Goal: Transaction & Acquisition: Purchase product/service

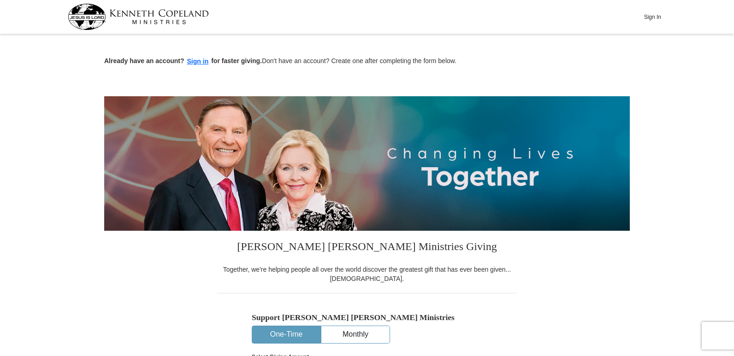
drag, startPoint x: 737, startPoint y: 38, endPoint x: 737, endPoint y: 93, distance: 54.4
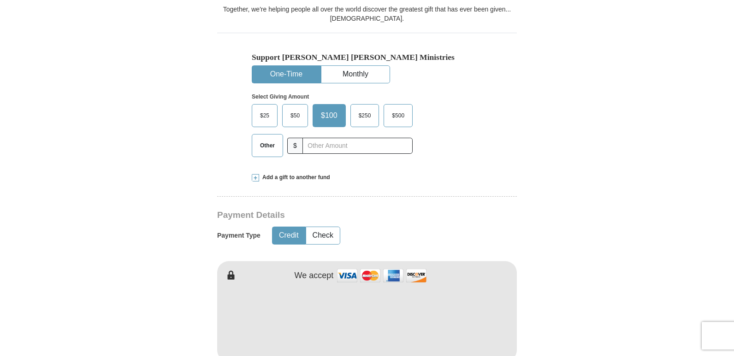
scroll to position [267, 0]
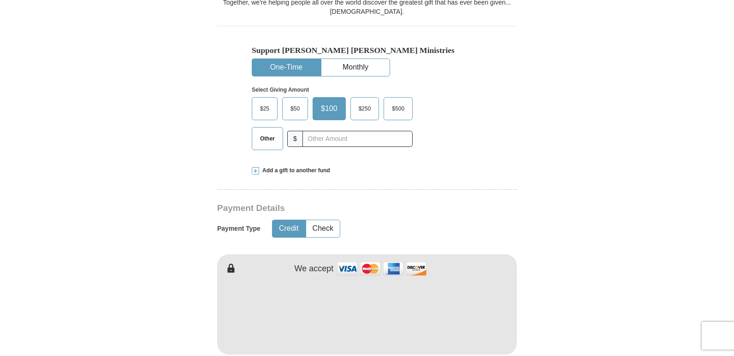
click at [298, 108] on span "$50" at bounding box center [295, 109] width 18 height 14
click at [0, 0] on input "$50" at bounding box center [0, 0] width 0 height 0
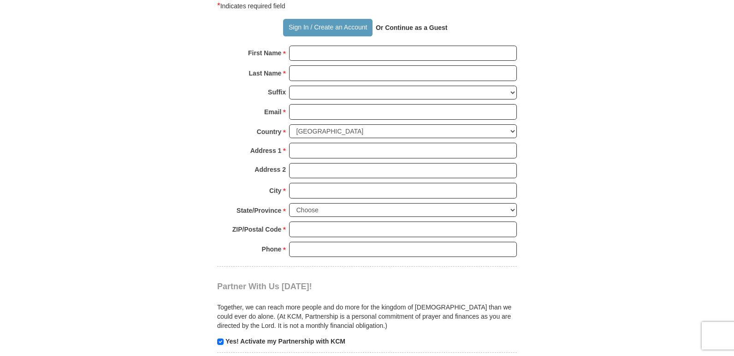
scroll to position [655, 0]
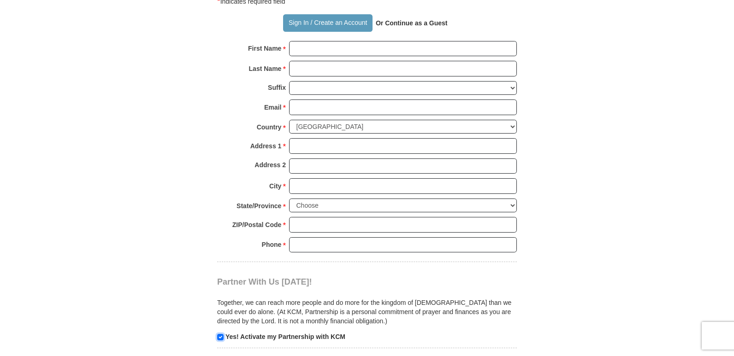
click at [218, 339] on input "checkbox" at bounding box center [220, 337] width 6 height 6
checkbox input "false"
click at [315, 49] on input "First Name *" at bounding box center [403, 49] width 228 height 16
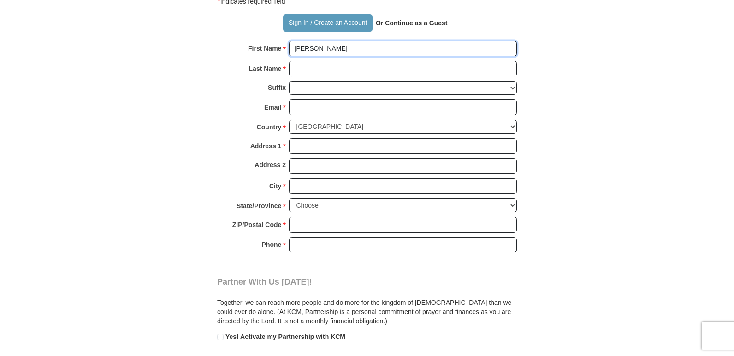
type input "[PERSON_NAME]"
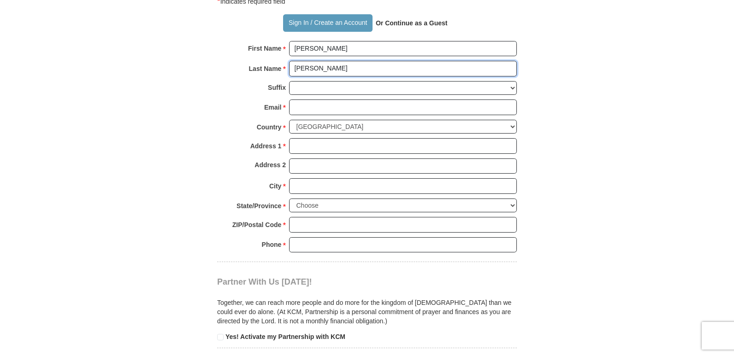
type input "[PERSON_NAME]"
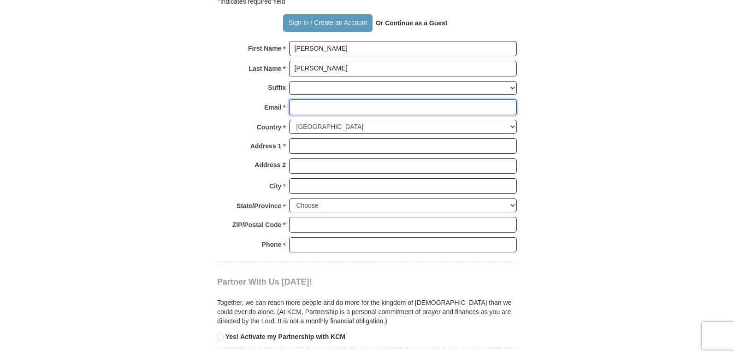
click at [316, 109] on input "Email *" at bounding box center [403, 108] width 228 height 16
type input "[PERSON_NAME][EMAIL_ADDRESS][PERSON_NAME][DOMAIN_NAME]"
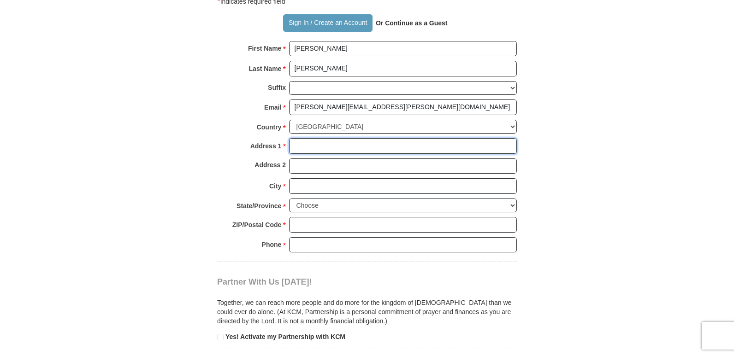
click at [303, 149] on input "Address 1 *" at bounding box center [403, 146] width 228 height 16
type input "PO Box 38082"
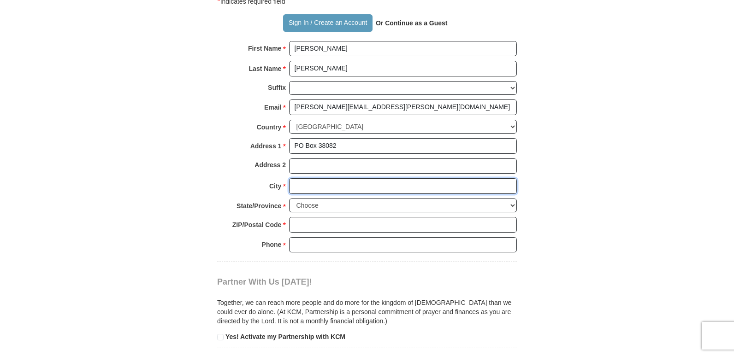
click at [303, 189] on input "City *" at bounding box center [403, 186] width 228 height 16
type input "[US_STATE][GEOGRAPHIC_DATA]"
click at [308, 201] on select "Choose [US_STATE] [US_STATE] [US_STATE] [US_STATE] [US_STATE] Armed Forces Amer…" at bounding box center [403, 206] width 228 height 14
select select "CO"
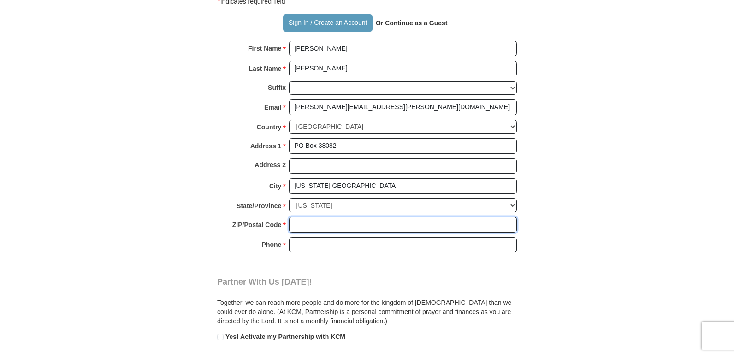
click at [307, 227] on input "ZIP/Postal Code *" at bounding box center [403, 225] width 228 height 16
type input "80937"
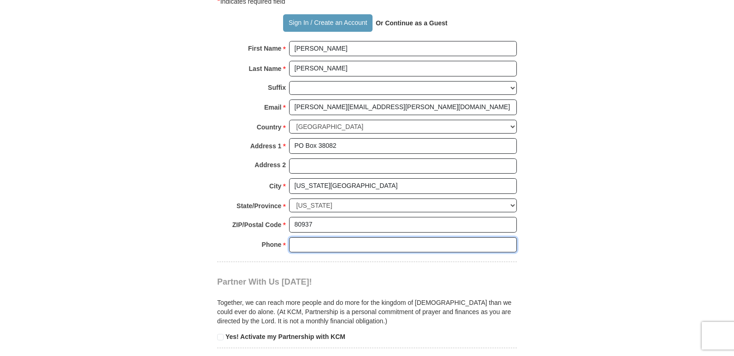
click at [308, 246] on input "Phone * *" at bounding box center [403, 245] width 228 height 16
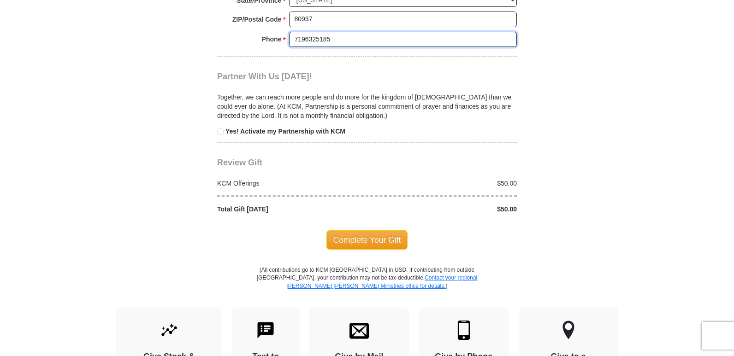
scroll to position [863, 0]
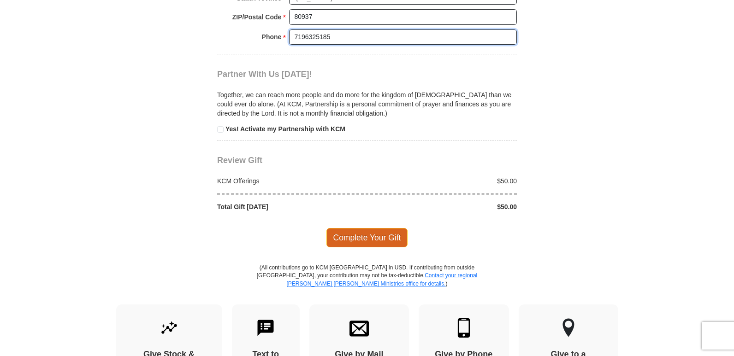
type input "7196325185"
click at [360, 237] on span "Complete Your Gift" at bounding box center [367, 237] width 82 height 19
